Goal: Check status: Check status

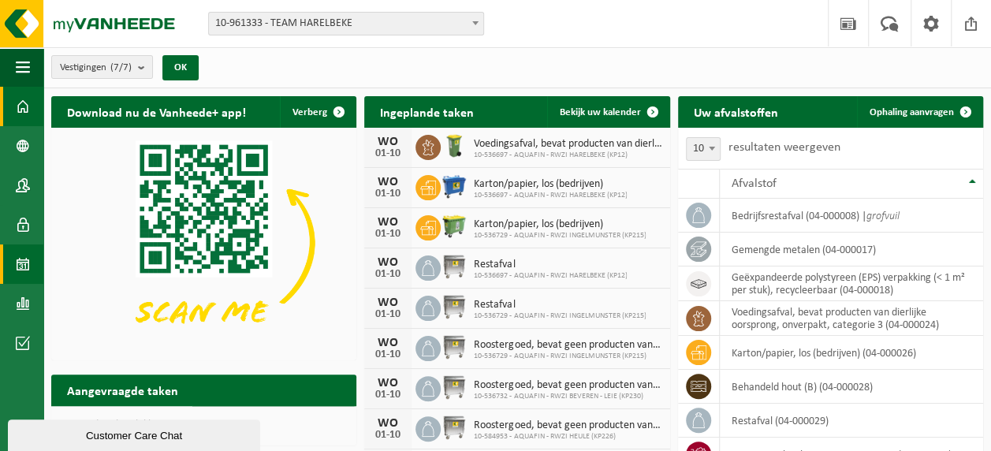
click at [27, 260] on span at bounding box center [23, 263] width 14 height 39
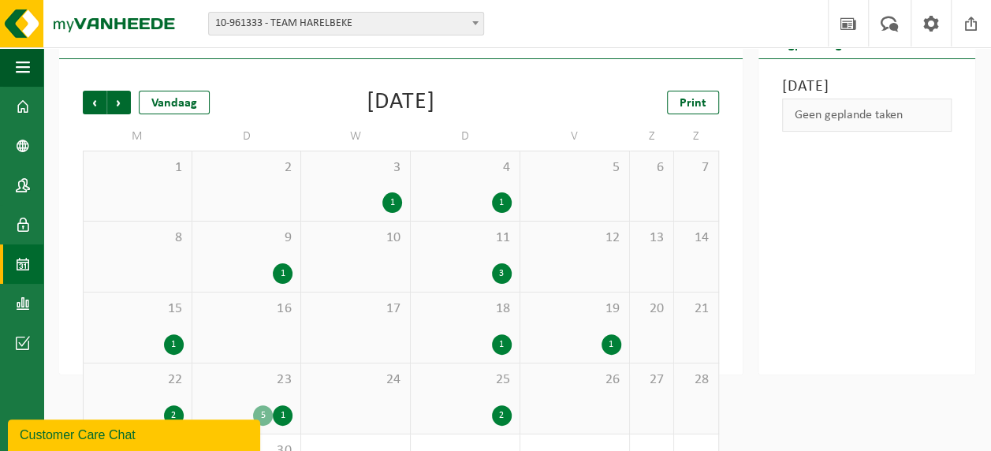
scroll to position [139, 0]
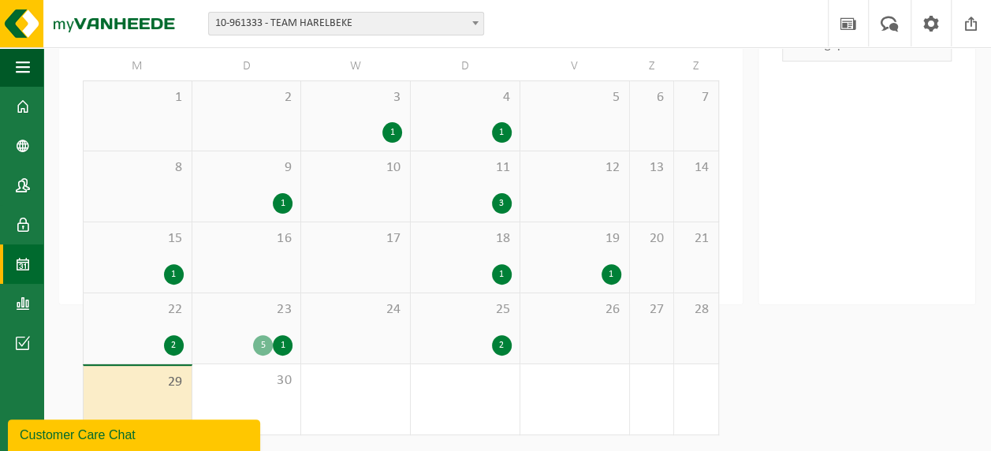
click at [503, 344] on div "2" at bounding box center [502, 345] width 20 height 21
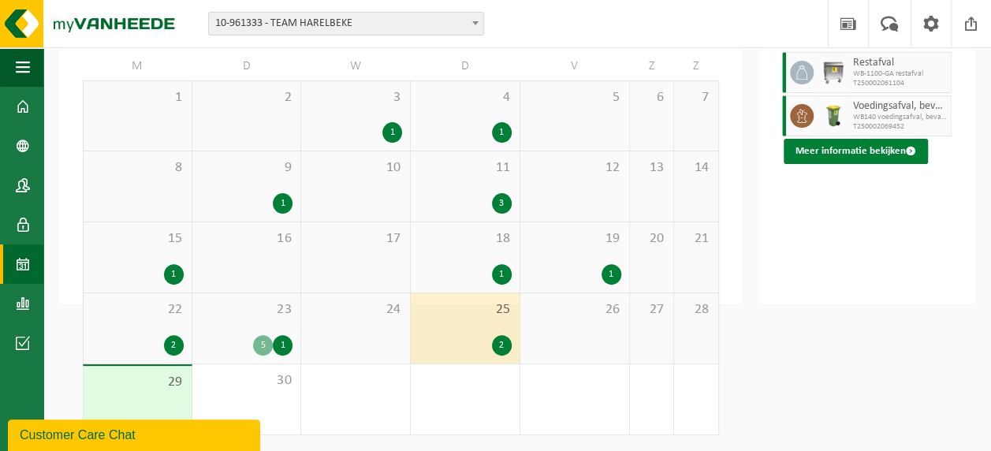
click at [853, 164] on button "Meer informatie bekijken" at bounding box center [856, 151] width 144 height 25
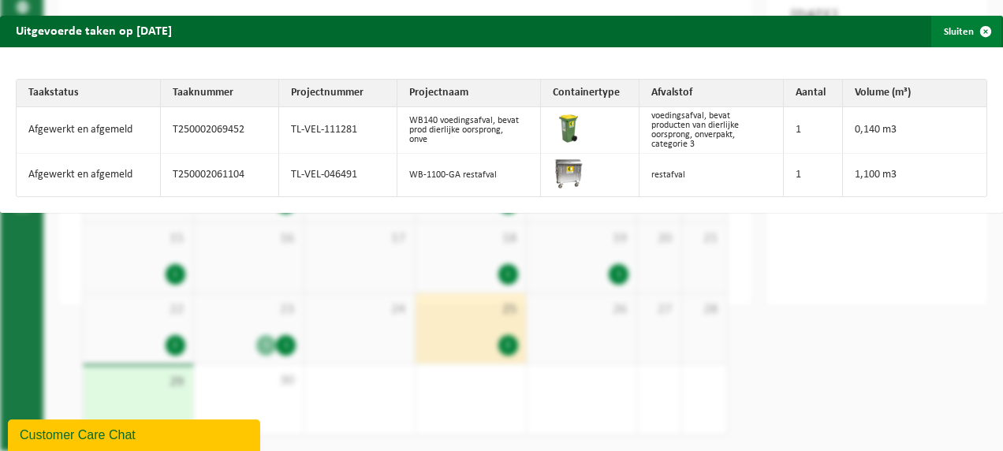
click at [975, 28] on span "button" at bounding box center [986, 32] width 32 height 32
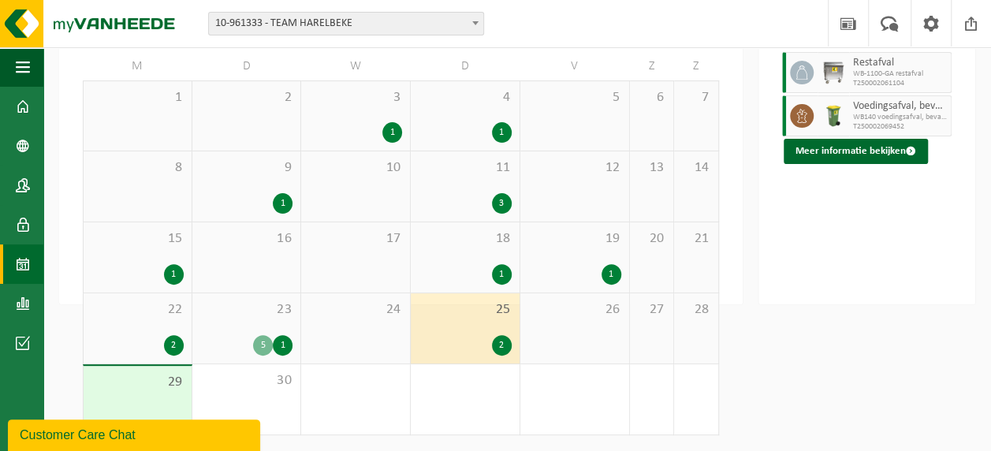
click at [262, 347] on div "5" at bounding box center [263, 345] width 20 height 21
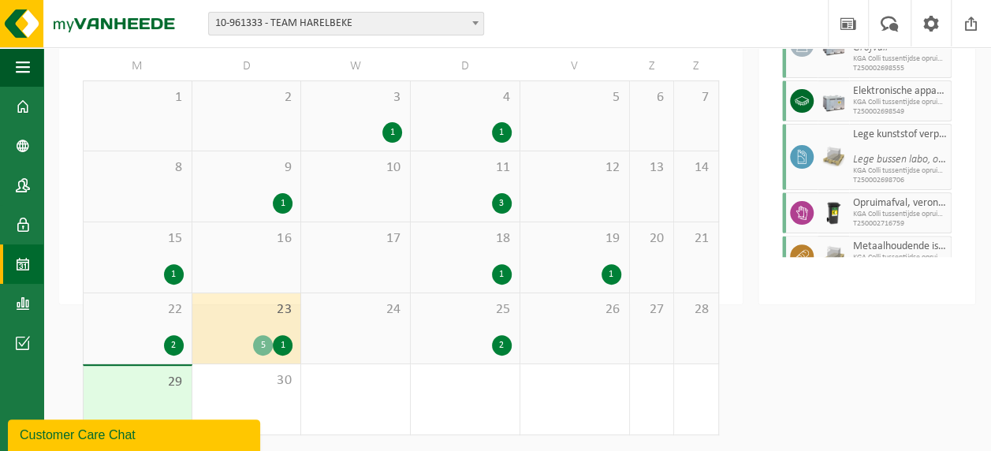
scroll to position [149, 0]
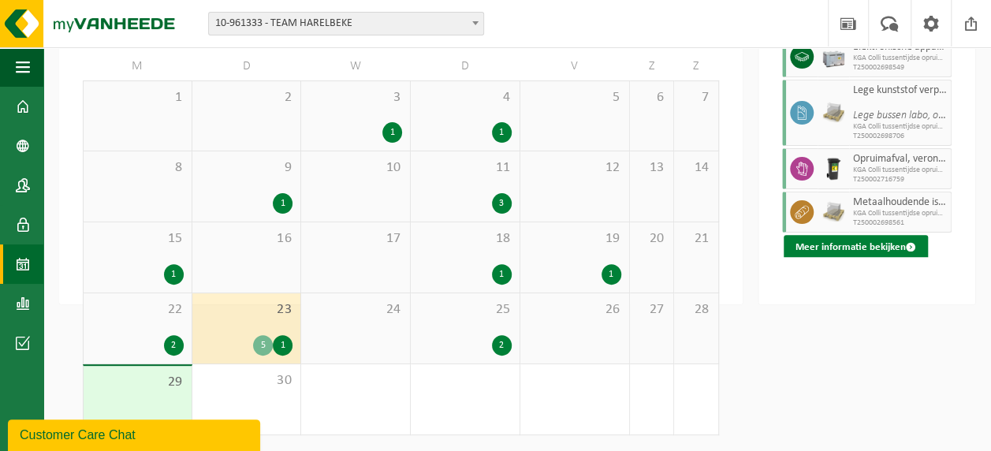
click at [861, 260] on button "Meer informatie bekijken" at bounding box center [856, 247] width 144 height 25
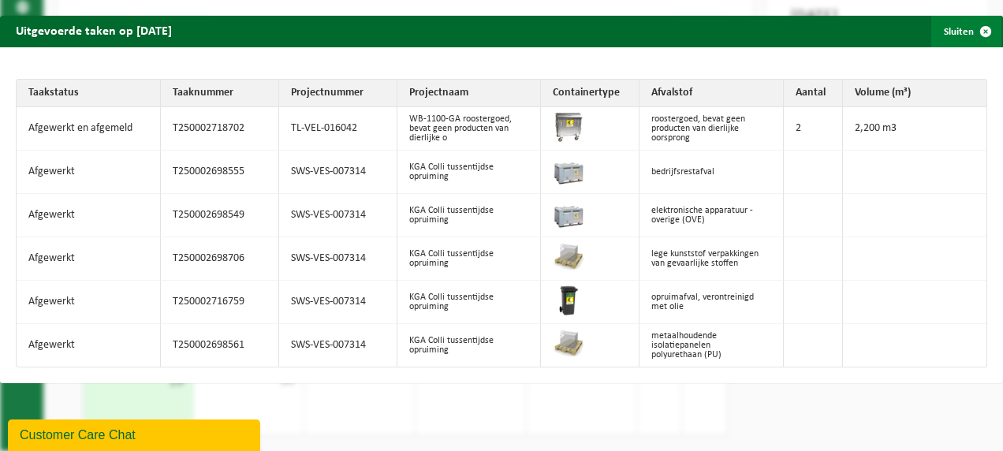
click at [972, 31] on span "button" at bounding box center [986, 32] width 32 height 32
